Goal: Transaction & Acquisition: Purchase product/service

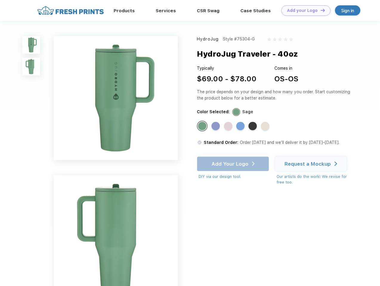
click at [304, 10] on link "Add your Logo Design Tool" at bounding box center [305, 10] width 49 height 10
click at [0, 0] on div "Design Tool" at bounding box center [0, 0] width 0 height 0
click at [320, 10] on link "Add your Logo Design Tool" at bounding box center [305, 10] width 49 height 10
click at [31, 45] on img at bounding box center [31, 45] width 18 height 18
click at [31, 67] on img at bounding box center [31, 67] width 18 height 18
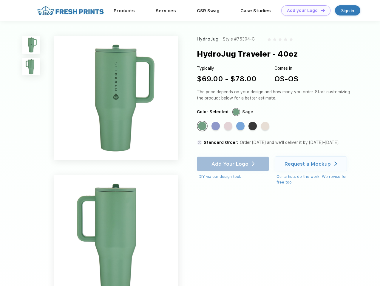
click at [203, 126] on div "Standard Color" at bounding box center [202, 126] width 8 height 8
click at [216, 126] on div "Standard Color" at bounding box center [215, 126] width 8 height 8
click at [229, 126] on div "Standard Color" at bounding box center [228, 126] width 8 height 8
click at [241, 126] on div "Standard Color" at bounding box center [240, 126] width 8 height 8
click at [253, 126] on div "Standard Color" at bounding box center [252, 126] width 8 height 8
